Goal: Navigation & Orientation: Find specific page/section

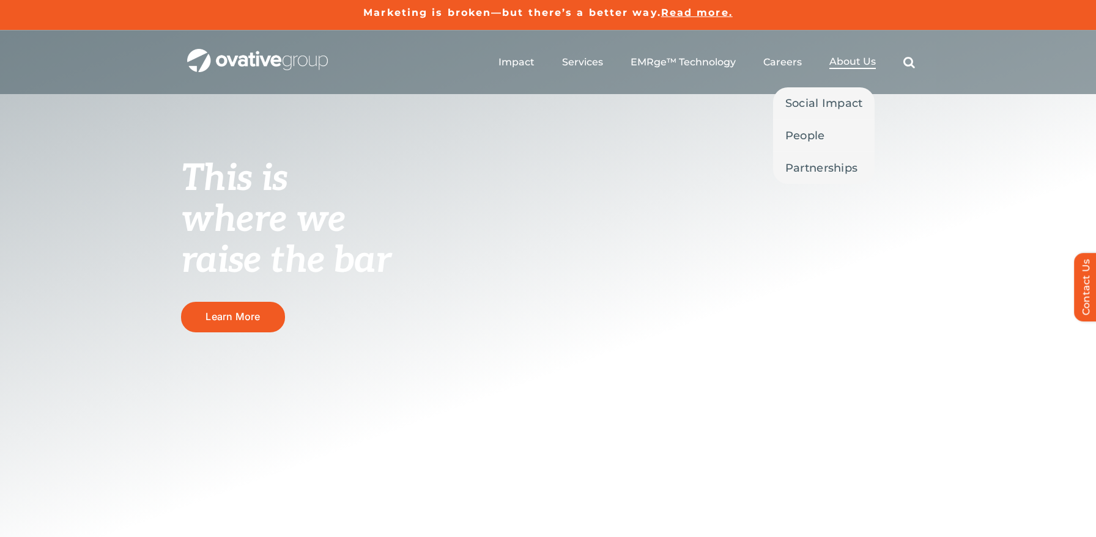
click at [858, 59] on span "About Us" at bounding box center [852, 62] width 46 height 12
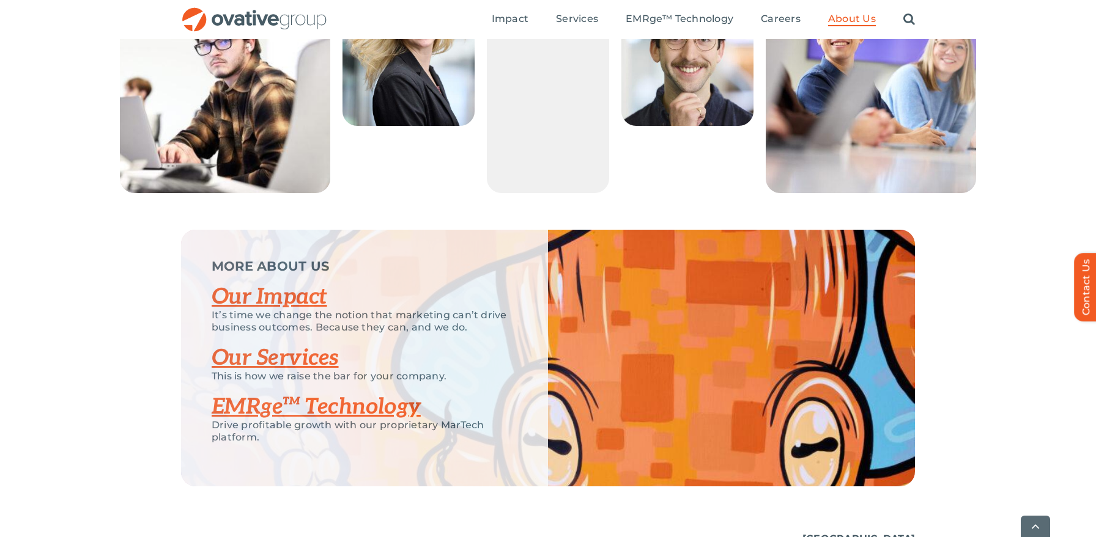
scroll to position [2596, 0]
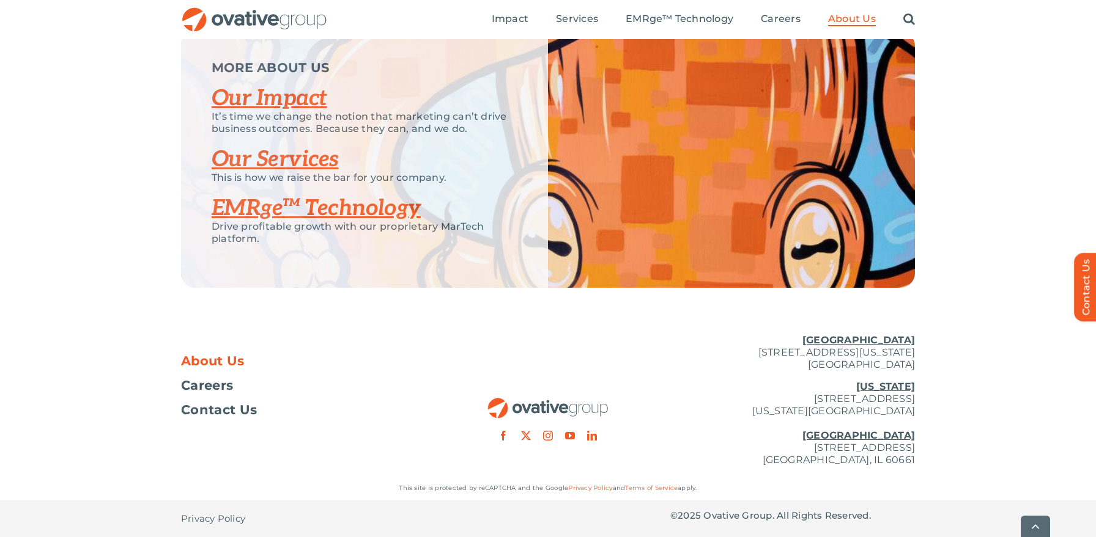
drag, startPoint x: 898, startPoint y: 361, endPoint x: 768, endPoint y: 348, distance: 130.3
click at [736, 348] on div "About Us Careers Contact Us Minneapolis 729 Washington Avenue N, Suite 1000 Min…" at bounding box center [548, 401] width 1096 height 152
click at [967, 351] on div "About Us Careers Contact Us Minneapolis 729 Washington Avenue N, Suite 1000 Min…" at bounding box center [548, 401] width 1096 height 152
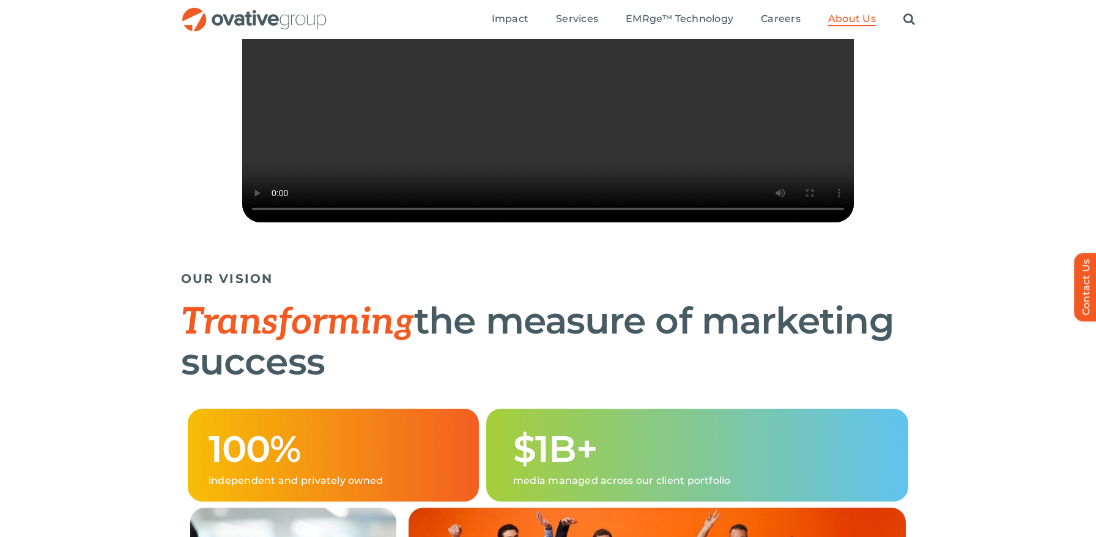
scroll to position [304, 0]
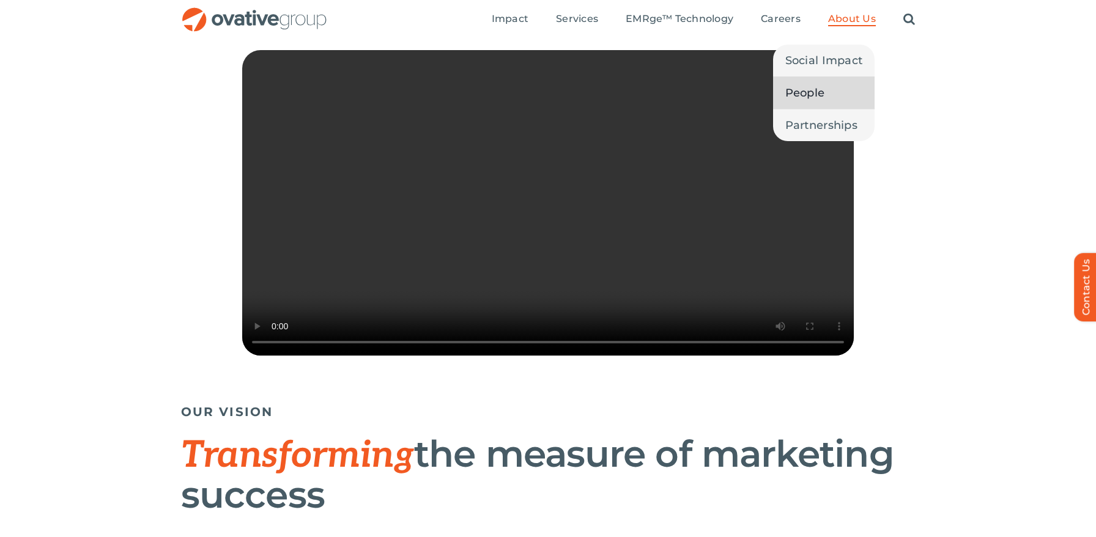
click at [820, 89] on span "People" at bounding box center [805, 92] width 40 height 17
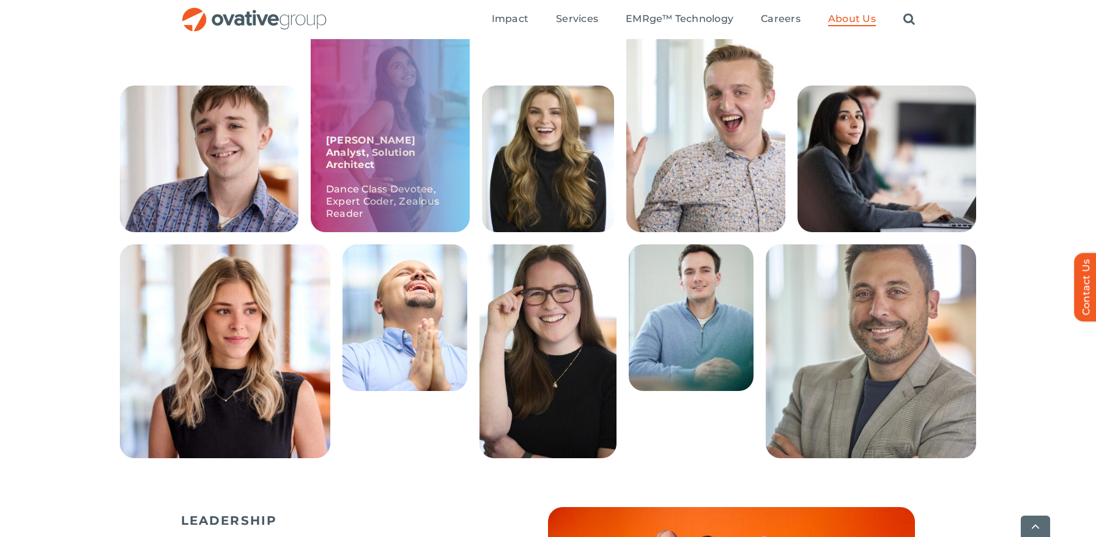
scroll to position [334, 0]
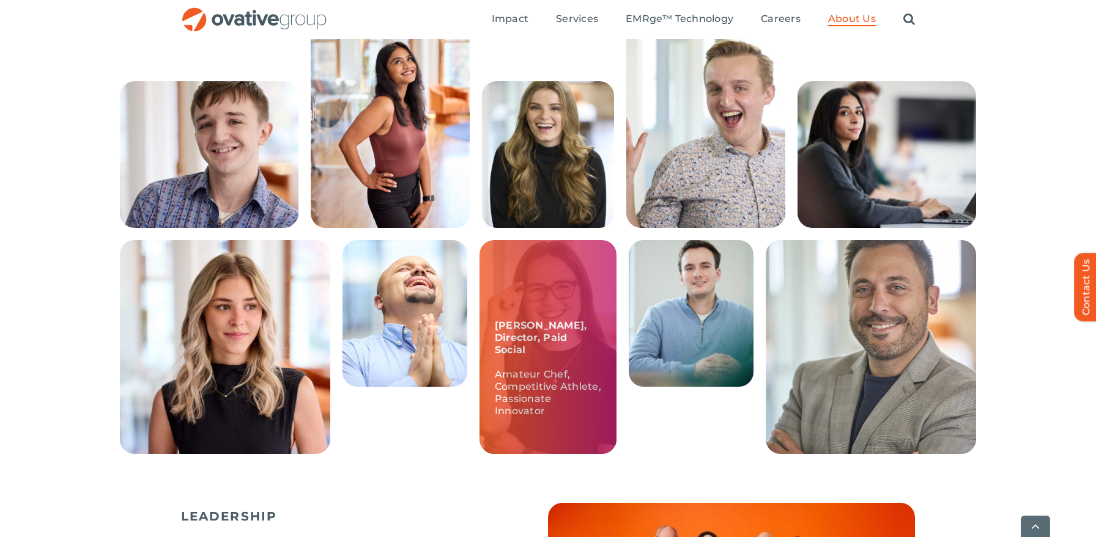
click at [587, 389] on p "Amateur Chef, Competitive Athlete, Passionate Innovator" at bounding box center [548, 393] width 106 height 49
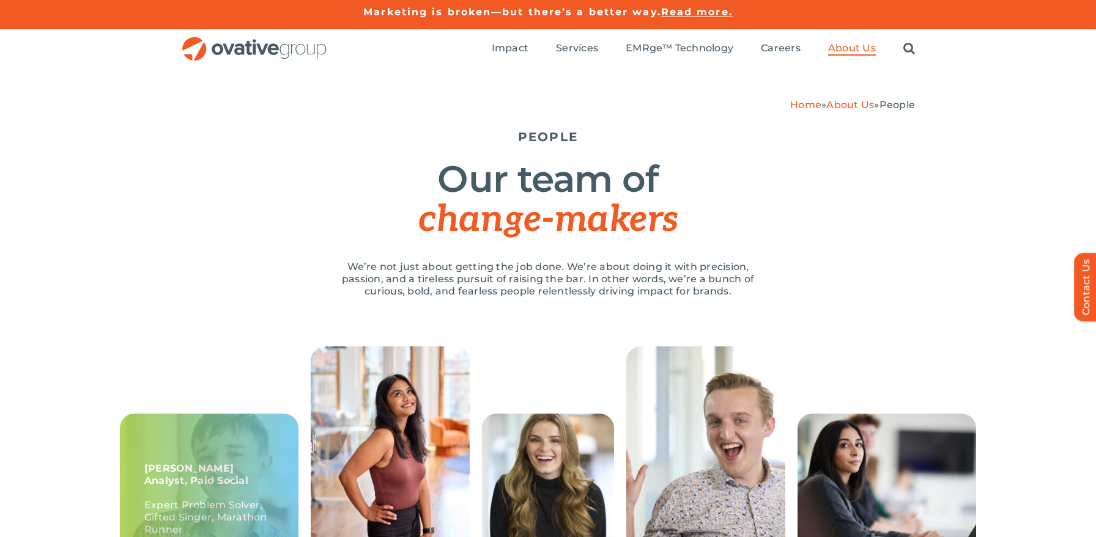
scroll to position [2, 0]
